Goal: Information Seeking & Learning: Stay updated

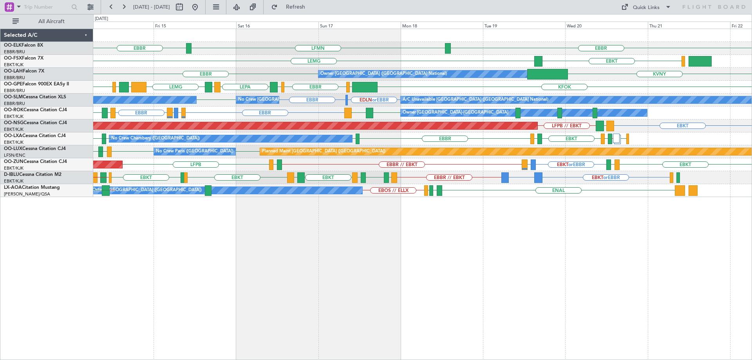
click at [330, 167] on div "EBKT or EBBR LFMD or [GEOGRAPHIC_DATA] EBBR // EBKT LFPB EBKT LOWS LFRQ Unplann…" at bounding box center [422, 164] width 659 height 13
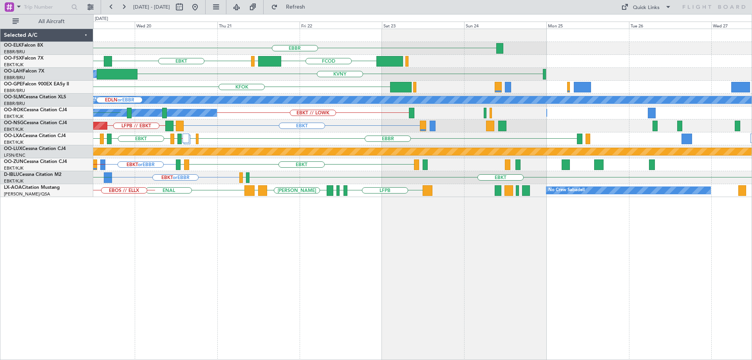
click at [247, 131] on div "EBBR LFMN [GEOGRAPHIC_DATA] FCOD [GEOGRAPHIC_DATA] EBKT KVNY Owner [GEOGRAPHIC_…" at bounding box center [422, 113] width 659 height 168
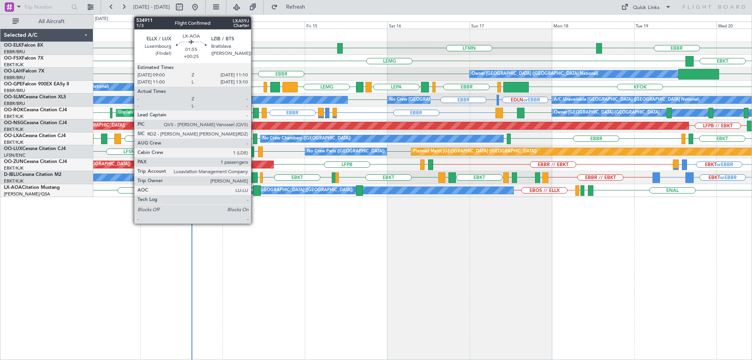
click at [255, 191] on div at bounding box center [256, 190] width 7 height 11
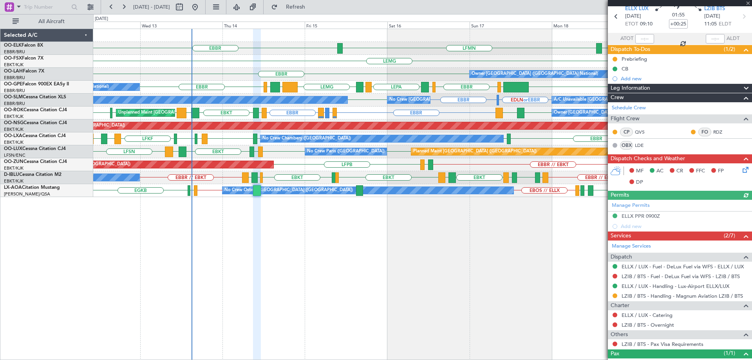
scroll to position [60, 0]
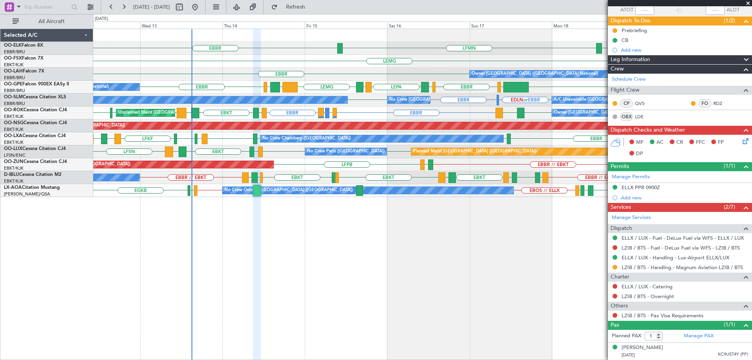
click at [750, 4] on span at bounding box center [749, 3] width 8 height 7
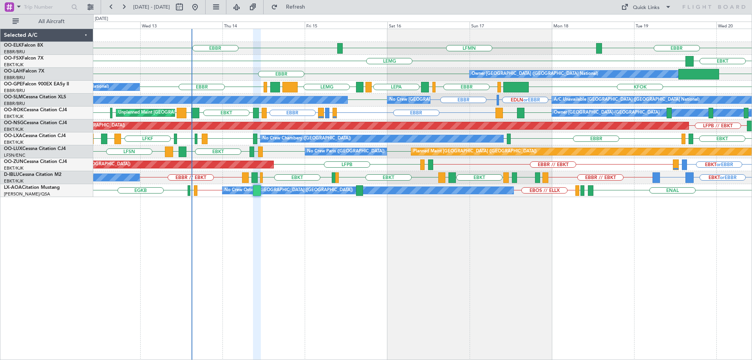
type input "0"
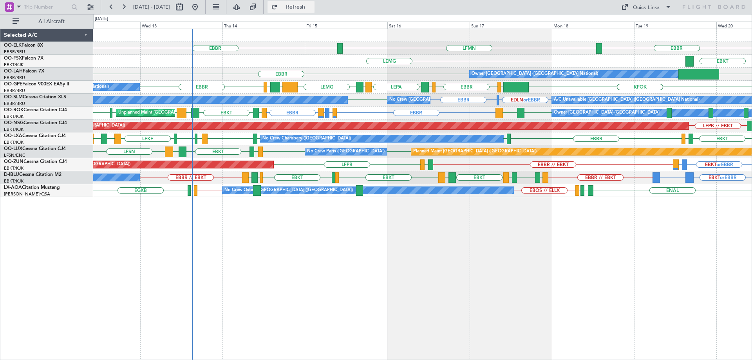
click at [311, 5] on span "Refresh" at bounding box center [295, 6] width 33 height 5
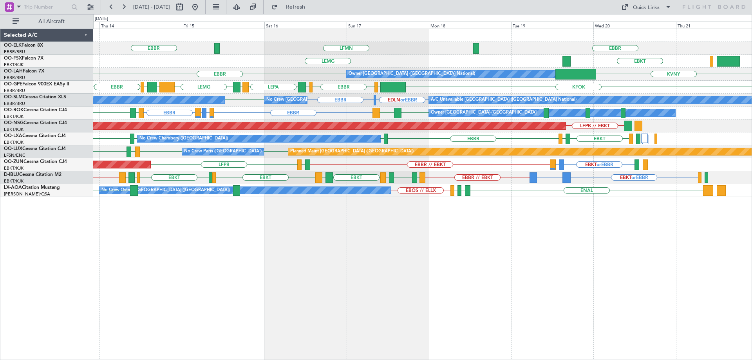
click at [490, 162] on div "EBKT or EBBR LFMD or [GEOGRAPHIC_DATA] EBBR // EBKT LFRQ LFPB Unplanned Maint […" at bounding box center [422, 164] width 659 height 13
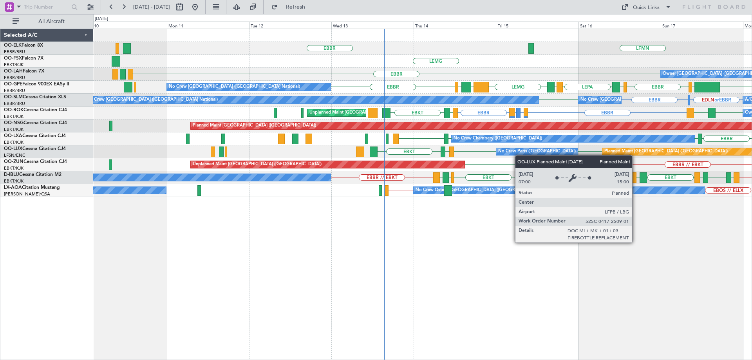
click at [616, 149] on div "LFMN [GEOGRAPHIC_DATA] [GEOGRAPHIC_DATA] [GEOGRAPHIC_DATA] EBKT Owner [GEOGRAPH…" at bounding box center [422, 113] width 659 height 168
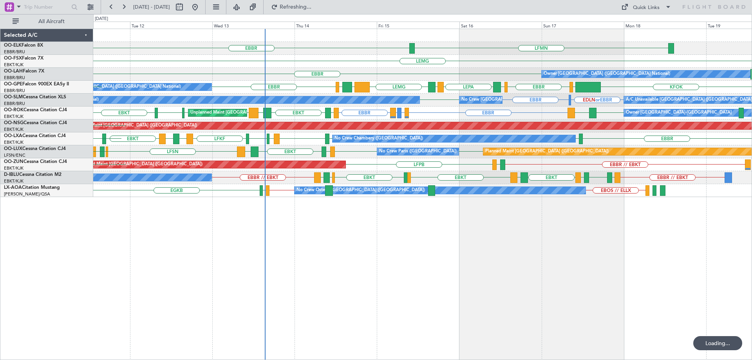
click at [446, 156] on div "LFMN [GEOGRAPHIC_DATA] LIRI LDDU [GEOGRAPHIC_DATA] EBKT [GEOGRAPHIC_DATA] Owner…" at bounding box center [422, 113] width 659 height 168
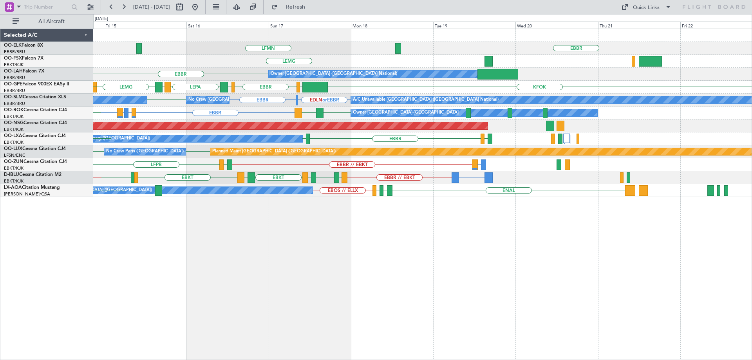
click at [382, 160] on div "EBBR LFMN [GEOGRAPHIC_DATA] [GEOGRAPHIC_DATA] Owner [GEOGRAPHIC_DATA] (Brussels…" at bounding box center [422, 113] width 659 height 168
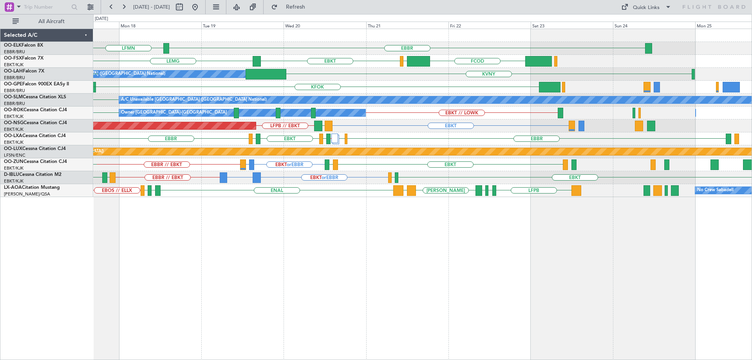
click at [426, 187] on div "EBBR LFMN EBKT [GEOGRAPHIC_DATA] FCOD [GEOGRAPHIC_DATA] Owner [GEOGRAPHIC_DATA]…" at bounding box center [422, 113] width 659 height 168
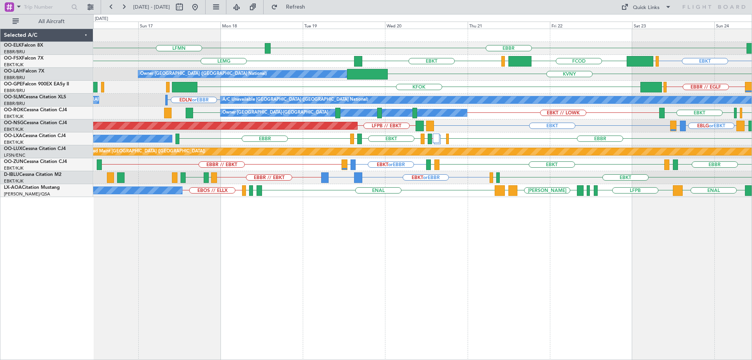
click at [274, 160] on div "EBKT or EBBR LFMD or [GEOGRAPHIC_DATA] EBBR // EBKT [GEOGRAPHIC_DATA] LFBD EBKT…" at bounding box center [422, 164] width 659 height 13
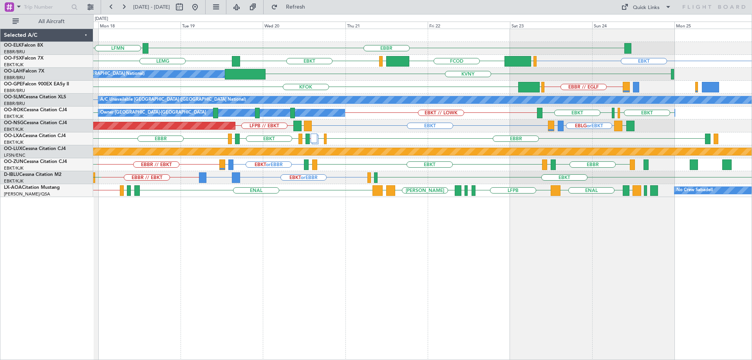
click at [352, 252] on div "EBBR LFMN EBKT EBKT [GEOGRAPHIC_DATA] EGGW FCOD [GEOGRAPHIC_DATA] Owner [GEOGRA…" at bounding box center [422, 195] width 659 height 332
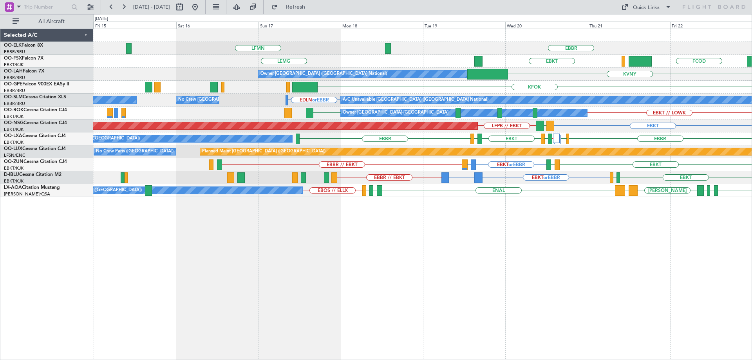
click at [468, 170] on div "EBKT or EBBR LFMD or [GEOGRAPHIC_DATA] EBBR // EBKT EBKT LOWS LFBD [GEOGRAPHIC_…" at bounding box center [422, 164] width 659 height 13
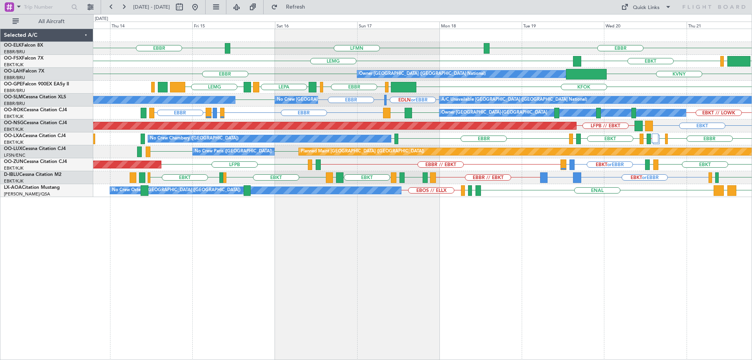
click at [359, 177] on div "EBKT or EBBR EPWA or EBBR EBBR // EBKT EBKT EGJJ LFMT LFSN LFMT EBKT LFKF EBKT …" at bounding box center [422, 177] width 659 height 13
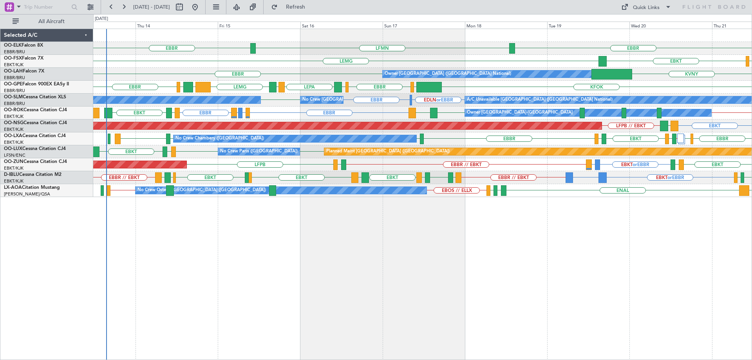
click at [324, 155] on div "EBBR LFMN [GEOGRAPHIC_DATA] [GEOGRAPHIC_DATA] EBKT [GEOGRAPHIC_DATA] FCOD Owner…" at bounding box center [422, 113] width 659 height 168
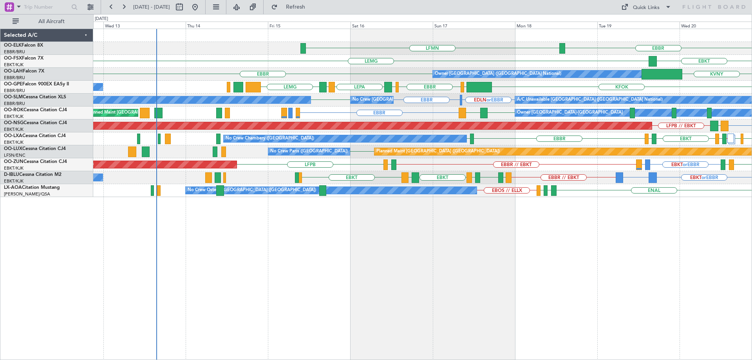
click at [422, 159] on div "EBBR LFMN [GEOGRAPHIC_DATA] EBKT [GEOGRAPHIC_DATA] FCOD Owner [GEOGRAPHIC_DATA]…" at bounding box center [422, 113] width 659 height 168
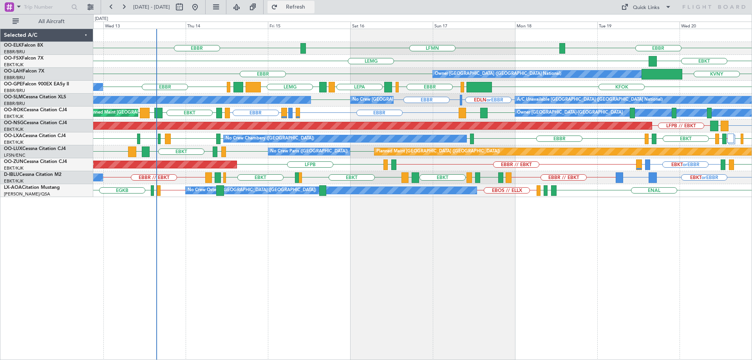
click at [312, 5] on span "Refresh" at bounding box center [295, 6] width 33 height 5
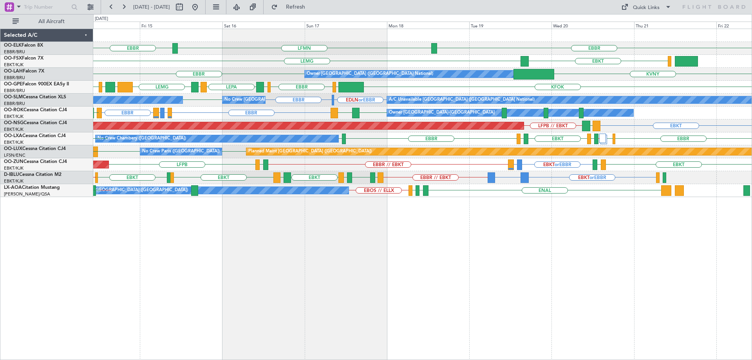
click at [396, 147] on div "EBBR LFMN [GEOGRAPHIC_DATA] EBKT [GEOGRAPHIC_DATA] KVNY [GEOGRAPHIC_DATA] Owner…" at bounding box center [422, 113] width 659 height 168
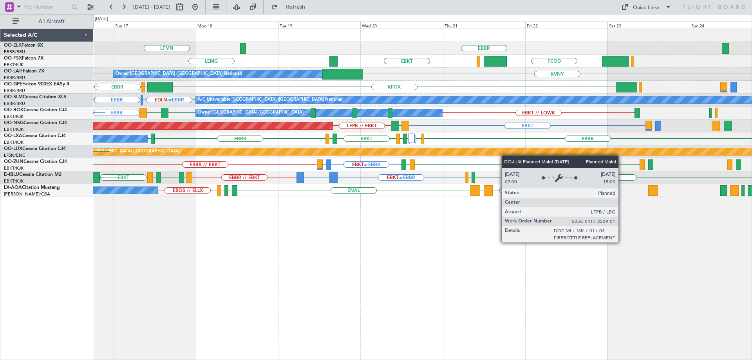
click at [470, 155] on div "EBBR LFMN [GEOGRAPHIC_DATA] EBKT [GEOGRAPHIC_DATA] FCOD [GEOGRAPHIC_DATA] Owner…" at bounding box center [422, 113] width 659 height 168
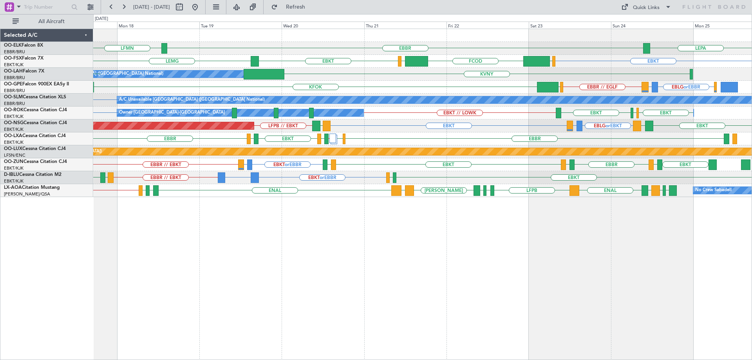
click at [530, 118] on div "EBBR LFMN LEPA EBKT EBKT [GEOGRAPHIC_DATA] EGGW FCOD [GEOGRAPHIC_DATA] Owner [G…" at bounding box center [422, 113] width 659 height 168
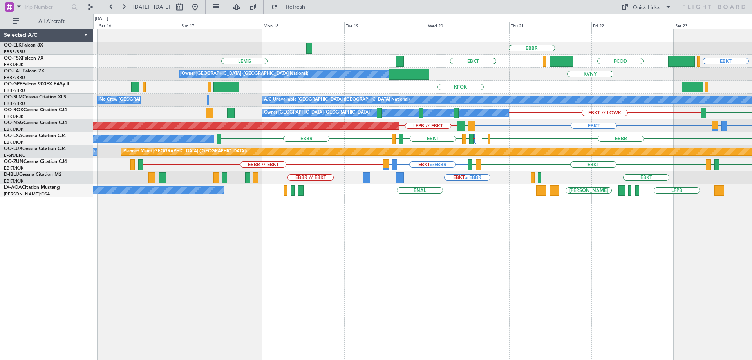
click at [449, 142] on div "EBBR LEPA EBKT EBKT [GEOGRAPHIC_DATA] EGGW FCOD [GEOGRAPHIC_DATA] Owner [GEOGRA…" at bounding box center [422, 113] width 659 height 168
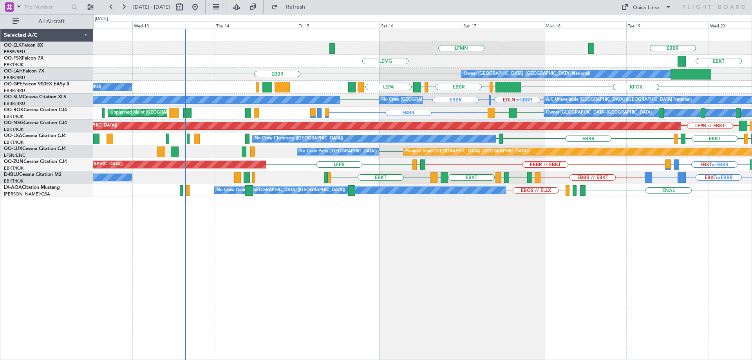
click at [552, 194] on div "EBBR LFMN EBKT [GEOGRAPHIC_DATA] [GEOGRAPHIC_DATA] FCOD Owner [GEOGRAPHIC_DATA]…" at bounding box center [422, 113] width 659 height 168
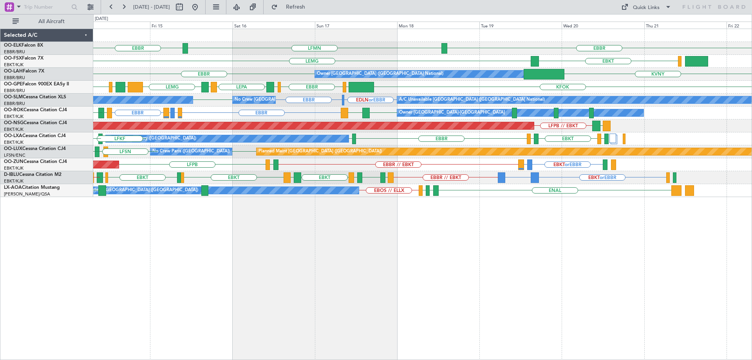
click at [424, 120] on div "EBBR LFMN [GEOGRAPHIC_DATA] EBKT [GEOGRAPHIC_DATA] Owner [GEOGRAPHIC_DATA] (Bru…" at bounding box center [422, 113] width 659 height 168
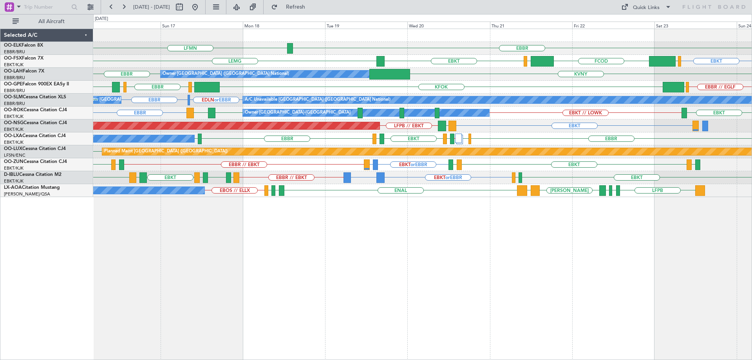
click at [543, 143] on div "EBBR LFMN EBKT EBKT [GEOGRAPHIC_DATA] EGGW FCOD [GEOGRAPHIC_DATA] Owner [GEOGRA…" at bounding box center [422, 113] width 659 height 168
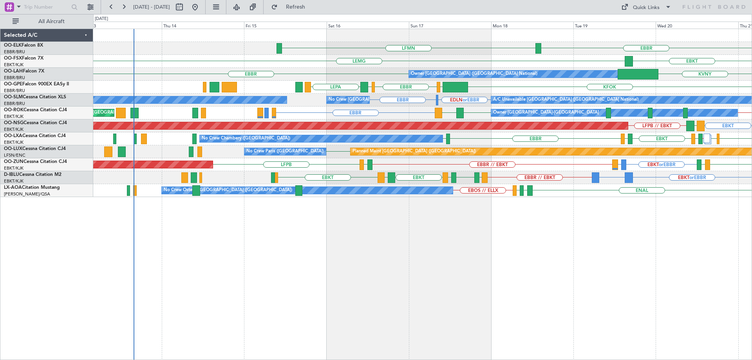
click at [538, 121] on div "LFMN [GEOGRAPHIC_DATA] [GEOGRAPHIC_DATA] EBKT FCOD [GEOGRAPHIC_DATA] [GEOGRAPHI…" at bounding box center [422, 113] width 659 height 168
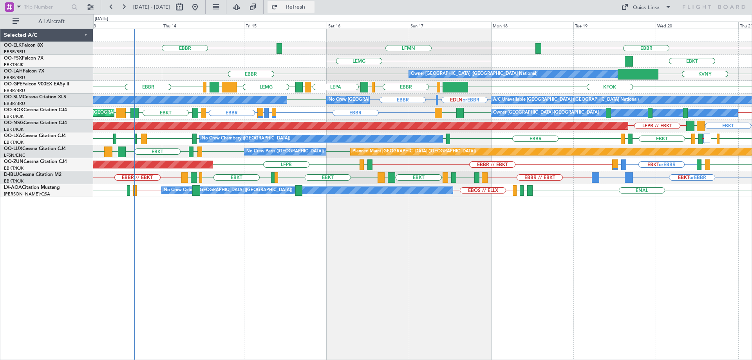
click at [300, 7] on button "Refresh" at bounding box center [291, 7] width 47 height 13
